Goal: Transaction & Acquisition: Purchase product/service

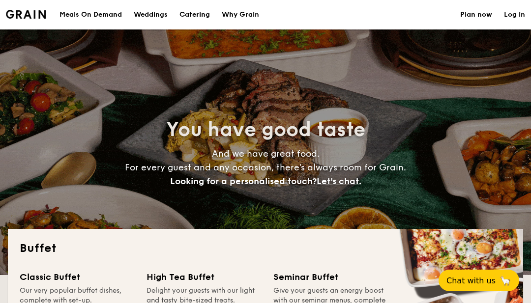
select select
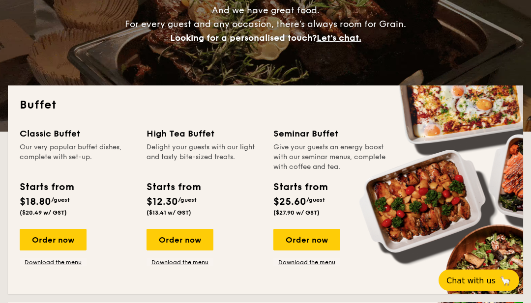
scroll to position [143, 0]
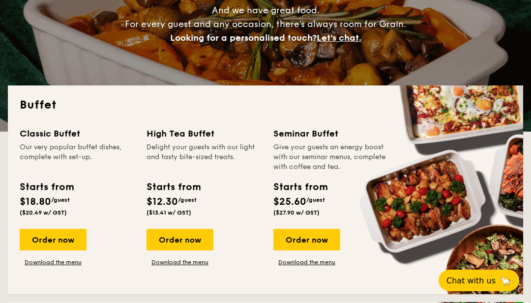
click at [32, 260] on link "Download the menu" at bounding box center [53, 262] width 67 height 8
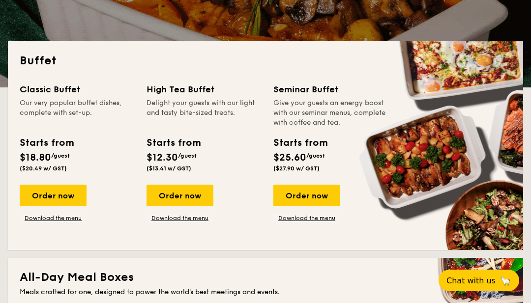
scroll to position [187, 0]
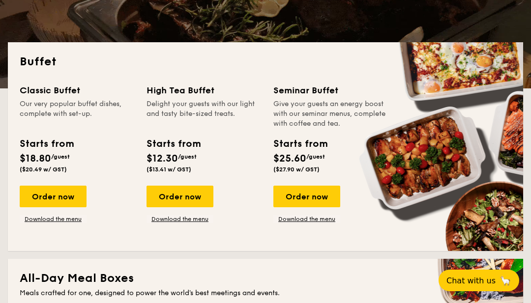
click at [69, 197] on div "Order now" at bounding box center [53, 197] width 67 height 22
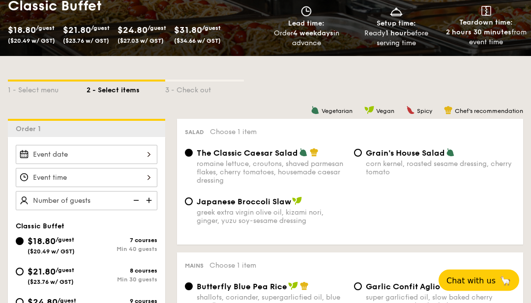
scroll to position [200, 0]
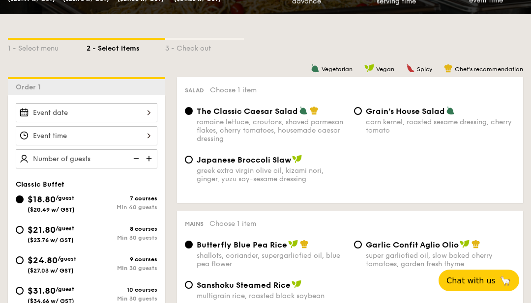
click at [129, 238] on div "Min 30 guests" at bounding box center [121, 237] width 71 height 7
click at [24, 234] on input "$21.80 /guest ($23.76 w/ GST) 8 courses Min 30 guests" at bounding box center [20, 230] width 8 height 8
radio input "true"
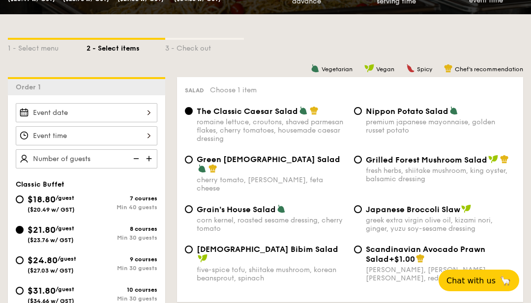
radio input "true"
click at [152, 113] on div at bounding box center [86, 112] width 141 height 19
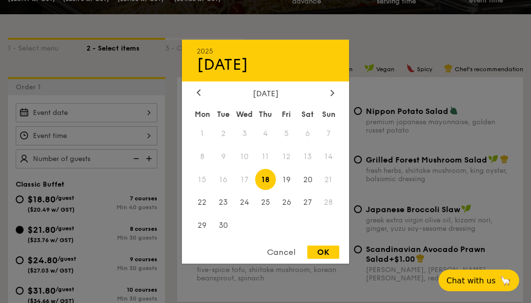
click at [334, 96] on icon at bounding box center [332, 92] width 4 height 6
click at [309, 144] on span "4" at bounding box center [307, 133] width 21 height 21
click at [328, 259] on div "OK" at bounding box center [323, 252] width 32 height 13
type input "[DATE]"
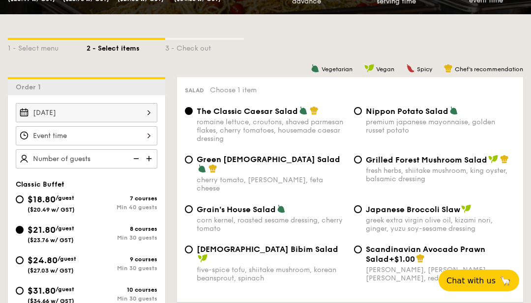
click at [151, 135] on div at bounding box center [86, 135] width 141 height 19
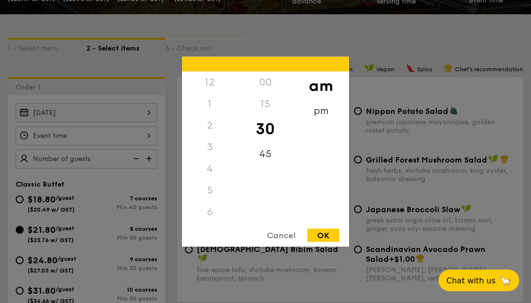
scroll to position [113, 0]
click at [217, 110] on div "6" at bounding box center [210, 99] width 56 height 22
click at [332, 100] on div "am" at bounding box center [321, 85] width 56 height 28
click at [326, 121] on div "pm" at bounding box center [321, 111] width 56 height 22
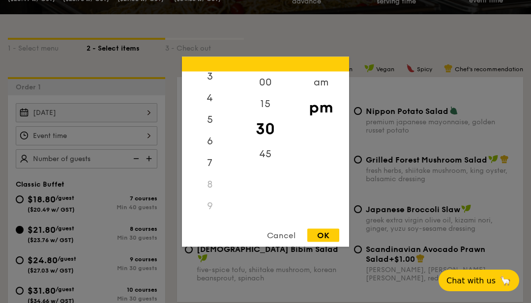
click at [214, 152] on div "6" at bounding box center [210, 141] width 56 height 22
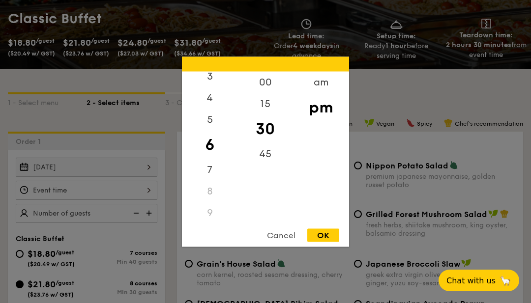
scroll to position [145, 0]
click at [271, 93] on div "00" at bounding box center [265, 82] width 56 height 22
click at [328, 242] on div "OK" at bounding box center [323, 234] width 32 height 13
type input "6:00PM"
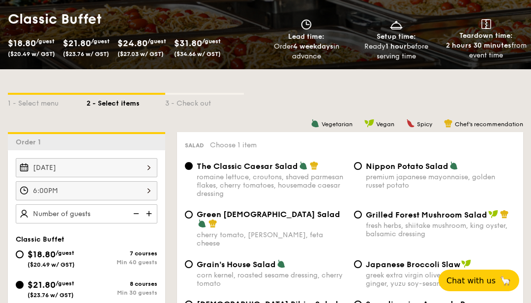
click at [145, 219] on img at bounding box center [149, 213] width 15 height 19
click at [154, 217] on img at bounding box center [149, 213] width 15 height 19
click at [148, 215] on img at bounding box center [149, 213] width 15 height 19
click at [152, 215] on img at bounding box center [149, 213] width 15 height 19
type input "35 guests"
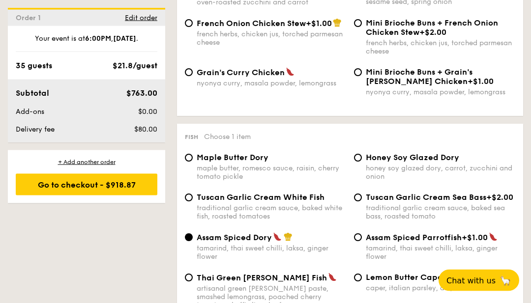
scroll to position [887, 0]
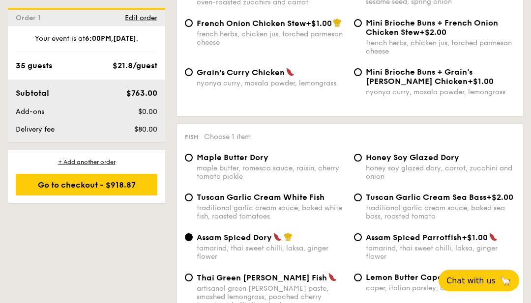
click at [311, 202] on span "Tuscan Garlic Cream White Fish" at bounding box center [261, 197] width 128 height 9
click at [193, 201] on input "Tuscan Garlic Cream White Fish traditional garlic cream sauce, baked white fish…" at bounding box center [189, 198] width 8 height 8
radio input "true"
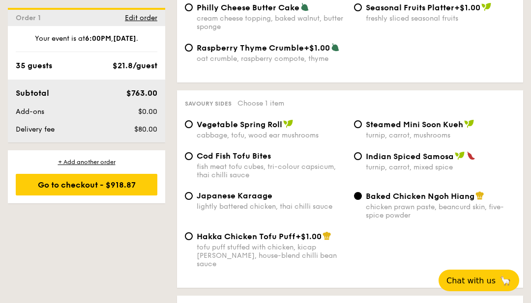
scroll to position [1678, 0]
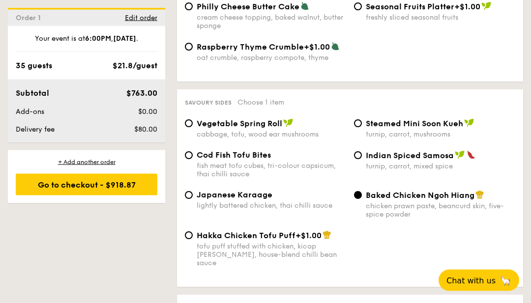
click at [293, 179] on div "fish meat tofu cubes, tri-colour capsicum, thai chilli sauce" at bounding box center [271, 170] width 149 height 17
click at [193, 160] on input "Cod Fish Tofu Bites fish meat tofu cubes, tri-colour capsicum, thai chilli sauce" at bounding box center [189, 156] width 8 height 8
radio input "true"
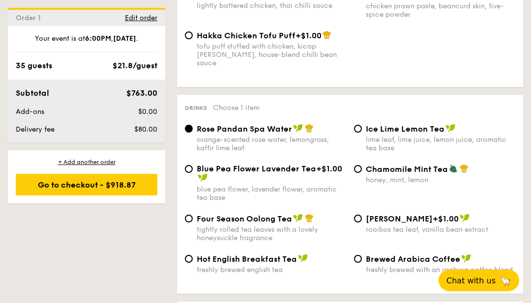
scroll to position [1880, 0]
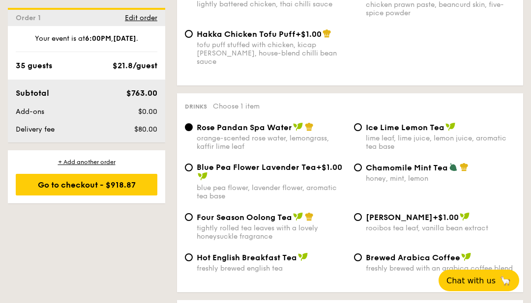
click at [287, 222] on span "Four Season Oolong Tea" at bounding box center [244, 217] width 95 height 9
click at [193, 221] on input "Four Season Oolong Tea tightly rolled tea leaves with a lovely honeysuckle frag…" at bounding box center [189, 217] width 8 height 8
radio input "true"
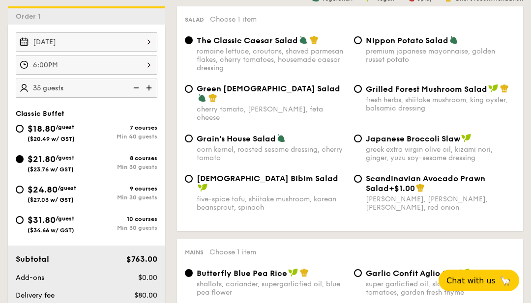
scroll to position [264, 0]
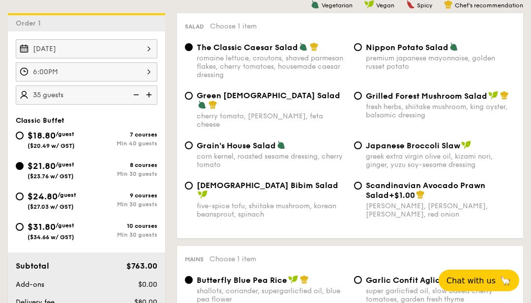
click at [55, 136] on span "$18.80" at bounding box center [42, 135] width 28 height 11
click at [24, 136] on input "$18.80 /guest ($20.49 w/ GST) 7 courses Min 40 guests" at bounding box center [20, 136] width 8 height 8
radio input "true"
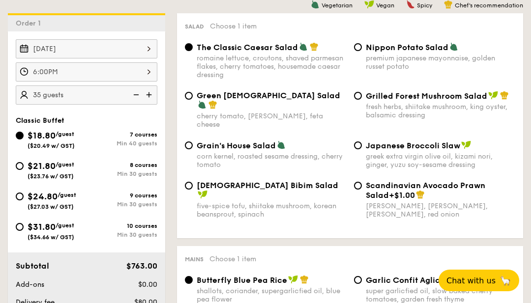
radio input "true"
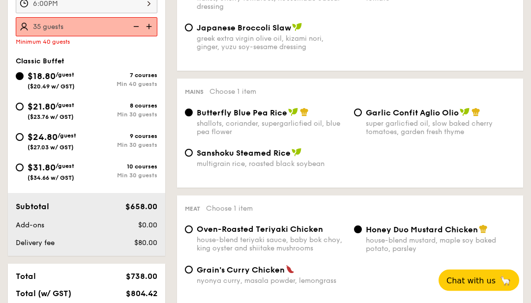
click at [149, 28] on img at bounding box center [149, 27] width 15 height 19
type input "40 guests"
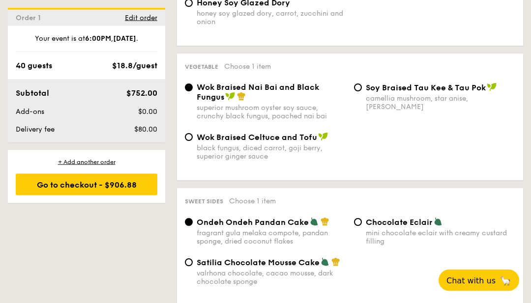
scroll to position [716, 0]
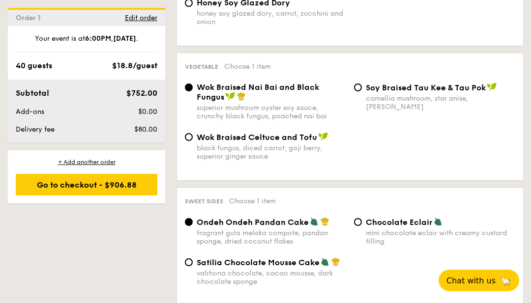
click at [465, 227] on div "Chocolate Eclair" at bounding box center [440, 222] width 149 height 10
click at [362, 226] on input "Chocolate Eclair mini chocolate eclair with creamy custard filling" at bounding box center [358, 222] width 8 height 8
radio input "true"
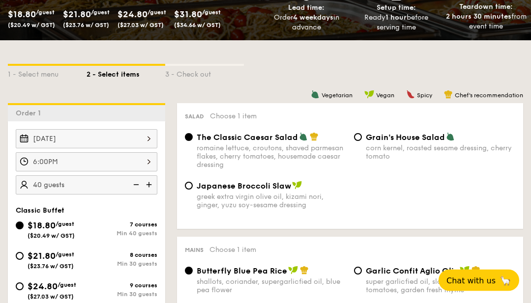
scroll to position [174, 0]
click at [141, 189] on img at bounding box center [135, 184] width 15 height 19
click at [139, 186] on img at bounding box center [135, 184] width 15 height 19
click at [137, 187] on img at bounding box center [135, 184] width 15 height 19
click at [148, 261] on div "8 courses Min 30 guests" at bounding box center [121, 260] width 71 height 16
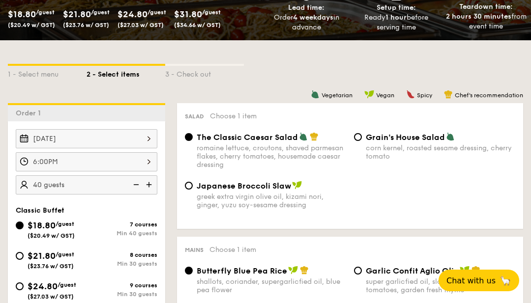
click at [24, 260] on input "$21.80 /guest ($23.76 w/ GST) 8 courses Min 30 guests" at bounding box center [20, 256] width 8 height 8
radio input "true"
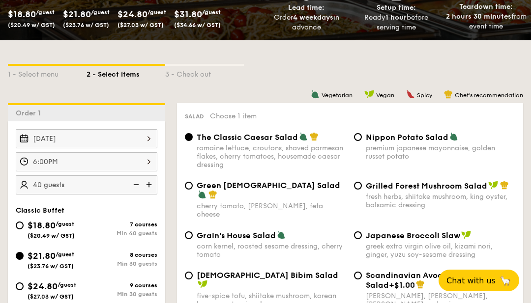
radio input "true"
click at [132, 188] on img at bounding box center [135, 184] width 15 height 19
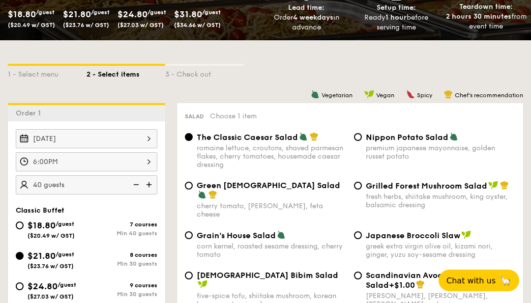
type input "35 guests"
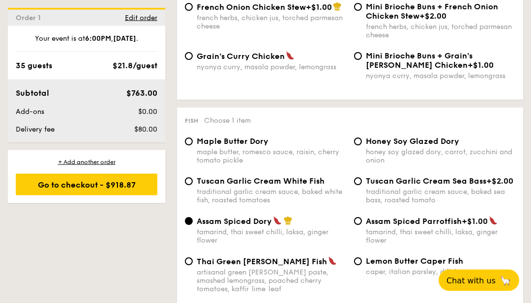
scroll to position [904, 0]
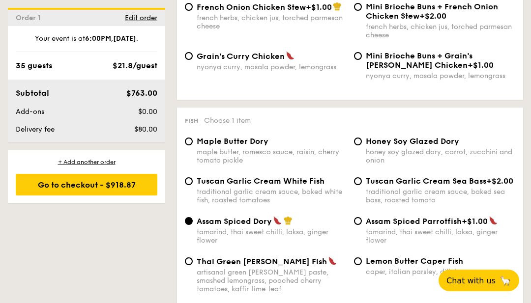
click at [321, 197] on div "Tuscan Garlic Cream White Fish traditional garlic cream sauce, baked white fish…" at bounding box center [271, 190] width 149 height 28
click at [193, 185] on input "Tuscan Garlic Cream White Fish traditional garlic cream sauce, baked white fish…" at bounding box center [189, 181] width 8 height 8
radio input "true"
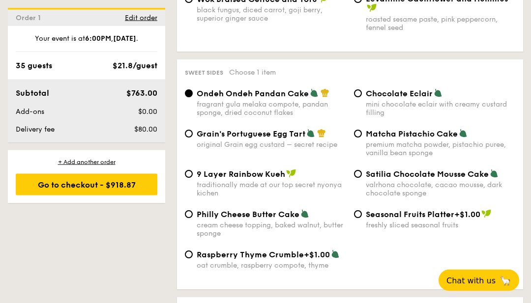
scroll to position [1485, 0]
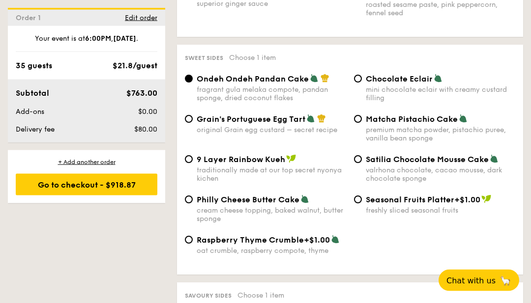
click at [421, 103] on div "Chocolate Eclair mini chocolate eclair with creamy custard filling" at bounding box center [440, 88] width 149 height 28
click at [362, 83] on input "Chocolate Eclair mini chocolate eclair with creamy custard filling" at bounding box center [358, 79] width 8 height 8
radio input "true"
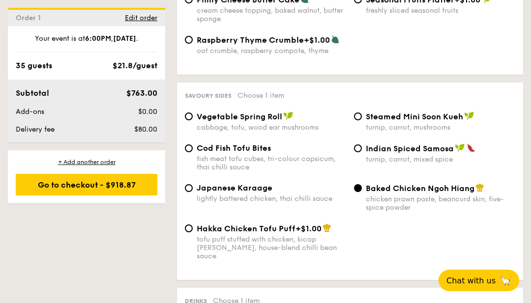
scroll to position [1704, 0]
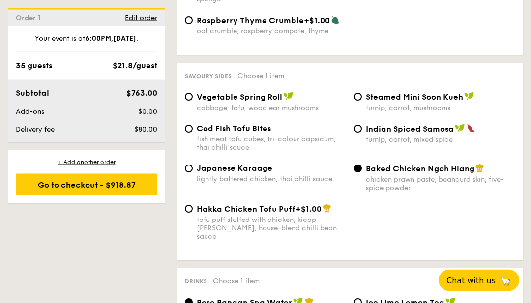
click at [307, 152] on div "fish meat tofu cubes, tri-colour capsicum, thai chilli sauce" at bounding box center [271, 144] width 149 height 17
click at [193, 133] on input "Cod Fish Tofu Bites fish meat tofu cubes, tri-colour capsicum, thai chilli sauce" at bounding box center [189, 129] width 8 height 8
radio input "true"
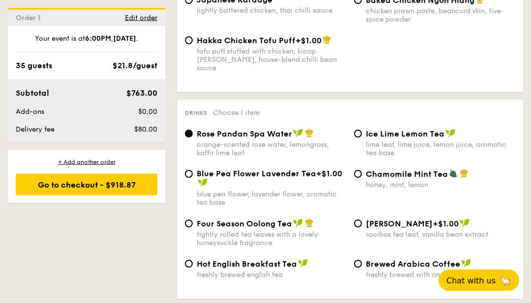
scroll to position [1873, 0]
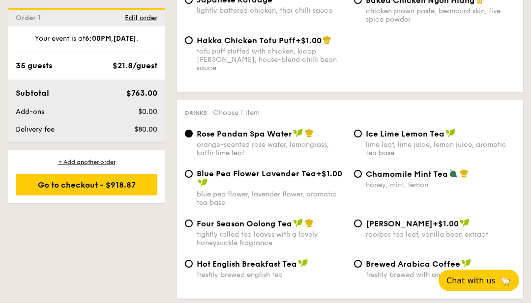
click at [302, 227] on img at bounding box center [298, 223] width 10 height 9
click at [193, 227] on input "Four Season Oolong Tea tightly rolled tea leaves with a lovely honeysuckle frag…" at bounding box center [189, 224] width 8 height 8
radio input "true"
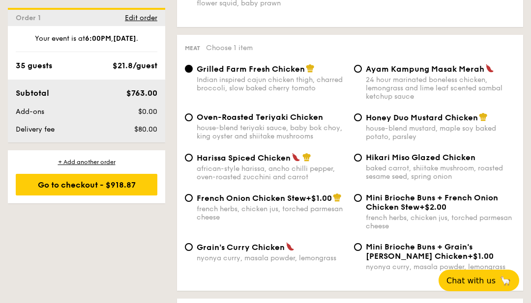
scroll to position [712, 0]
click at [476, 134] on div "house-blend mustard, maple soy baked potato, parsley" at bounding box center [440, 133] width 149 height 17
click at [362, 122] on input "Honey Duo Mustard Chicken house-blend mustard, maple soy baked potato, parsley" at bounding box center [358, 118] width 8 height 8
radio input "true"
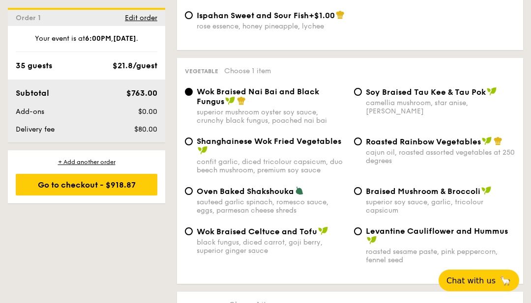
scroll to position [1239, 0]
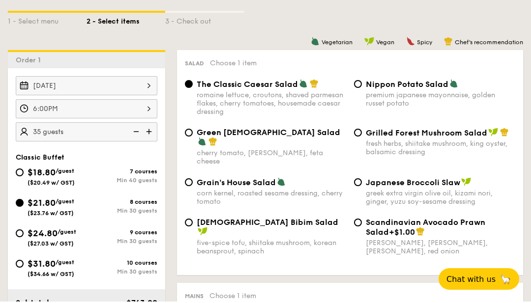
click at [133, 135] on img at bounding box center [135, 133] width 15 height 19
type input "30 guests"
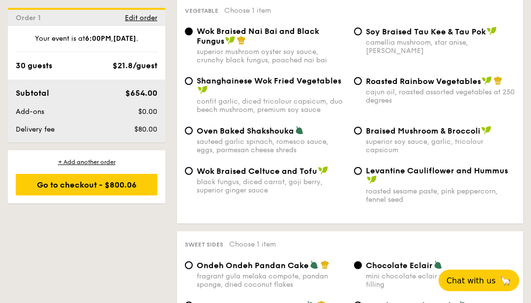
scroll to position [1297, 0]
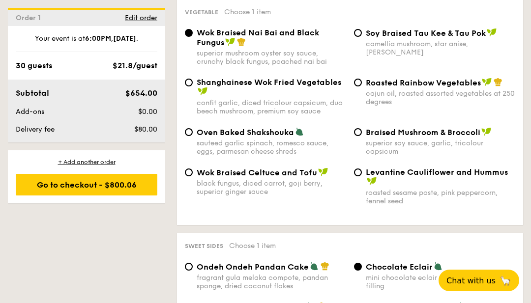
click at [484, 156] on div "superior soy sauce, garlic, tricolour capsicum" at bounding box center [440, 147] width 149 height 17
click at [362, 136] on input "Braised Mushroom & Broccoli superior soy sauce, garlic, tricolour capsicum" at bounding box center [358, 132] width 8 height 8
radio input "true"
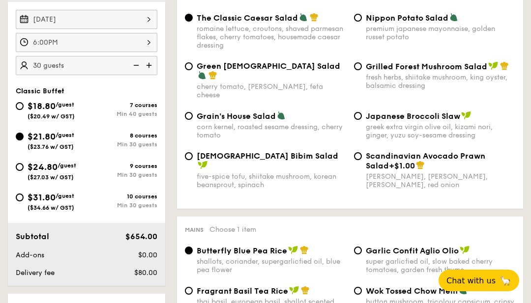
scroll to position [285, 0]
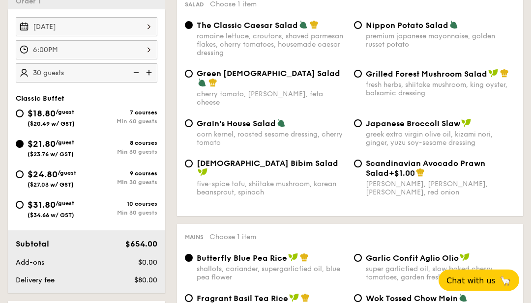
click at [152, 73] on img at bounding box center [149, 73] width 15 height 19
click at [133, 74] on img at bounding box center [135, 72] width 15 height 19
type input "30 guests"
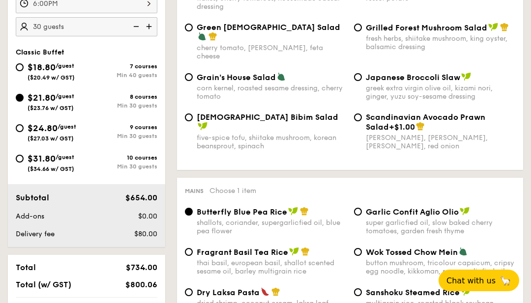
scroll to position [337, 0]
